Goal: Transaction & Acquisition: Book appointment/travel/reservation

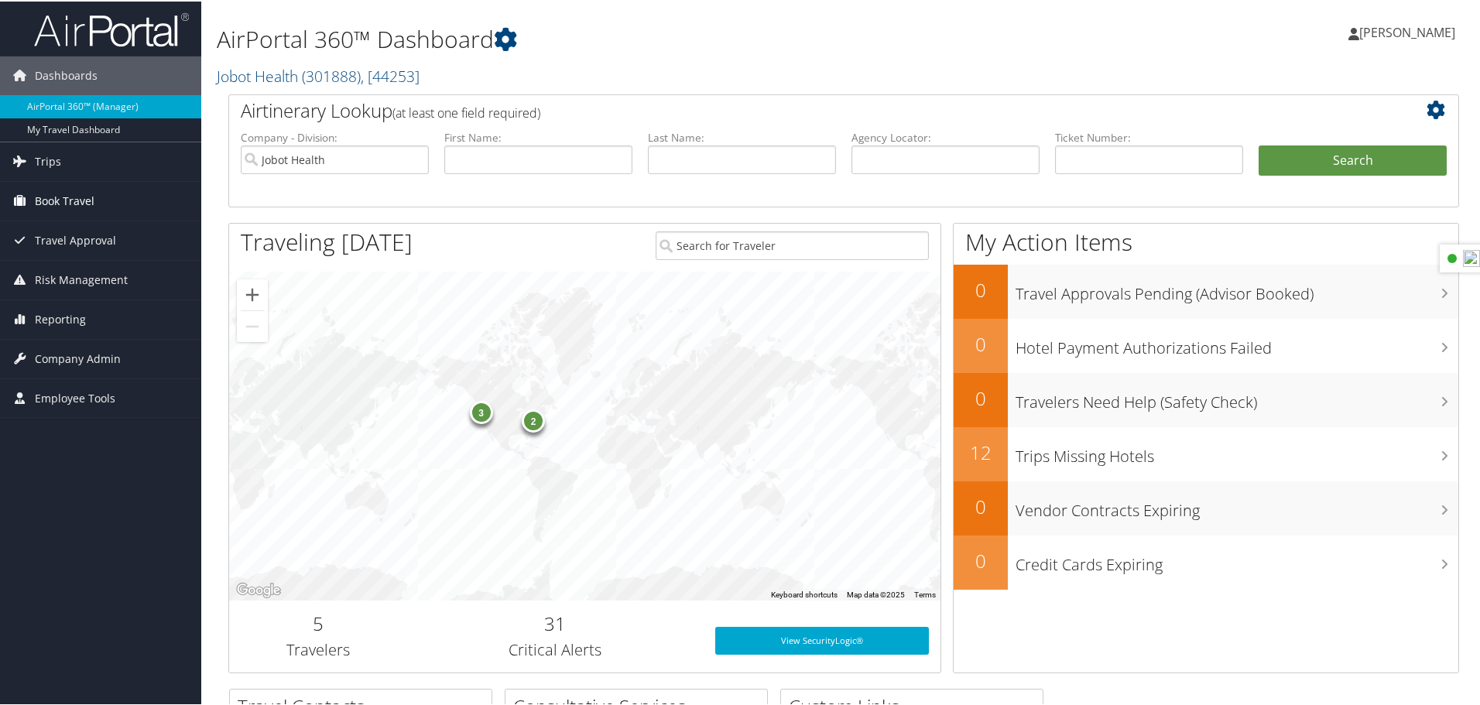
click at [67, 193] on span "Book Travel" at bounding box center [65, 199] width 60 height 39
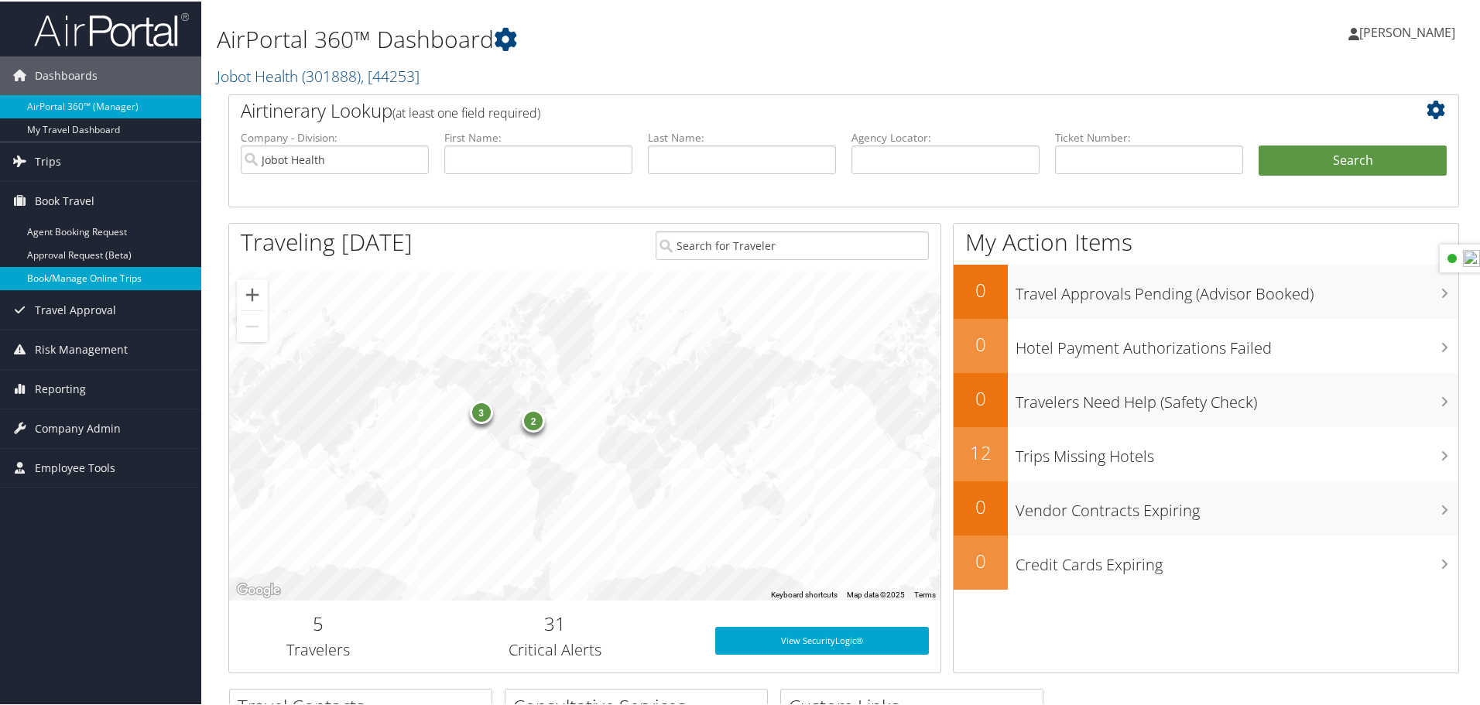
click at [108, 281] on link "Book/Manage Online Trips" at bounding box center [100, 277] width 201 height 23
